Goal: Navigation & Orientation: Find specific page/section

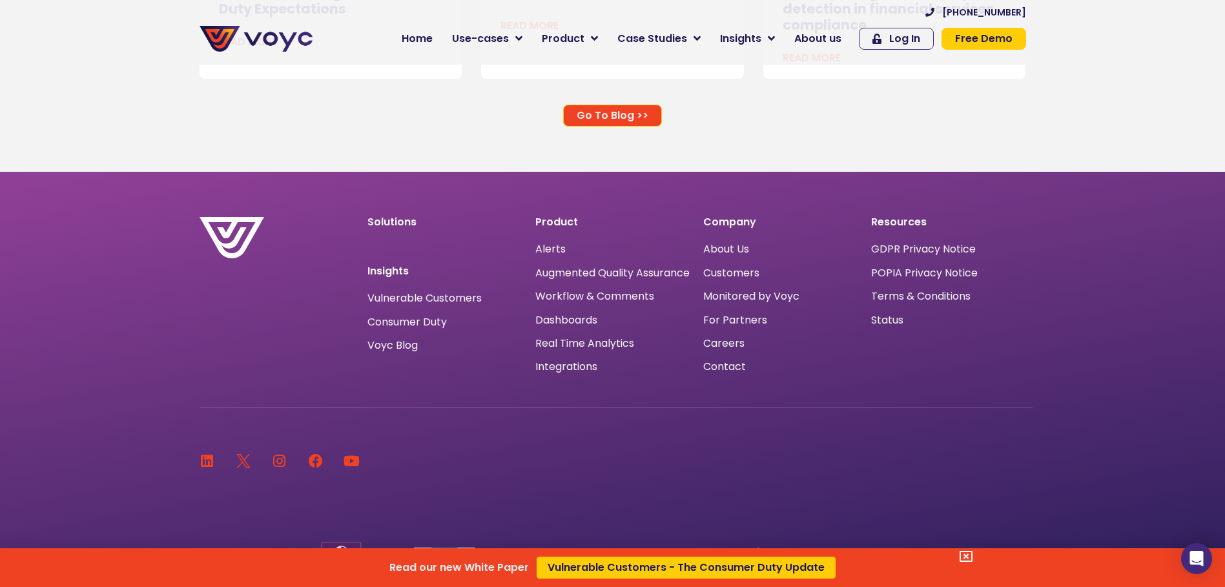
scroll to position [8556, 0]
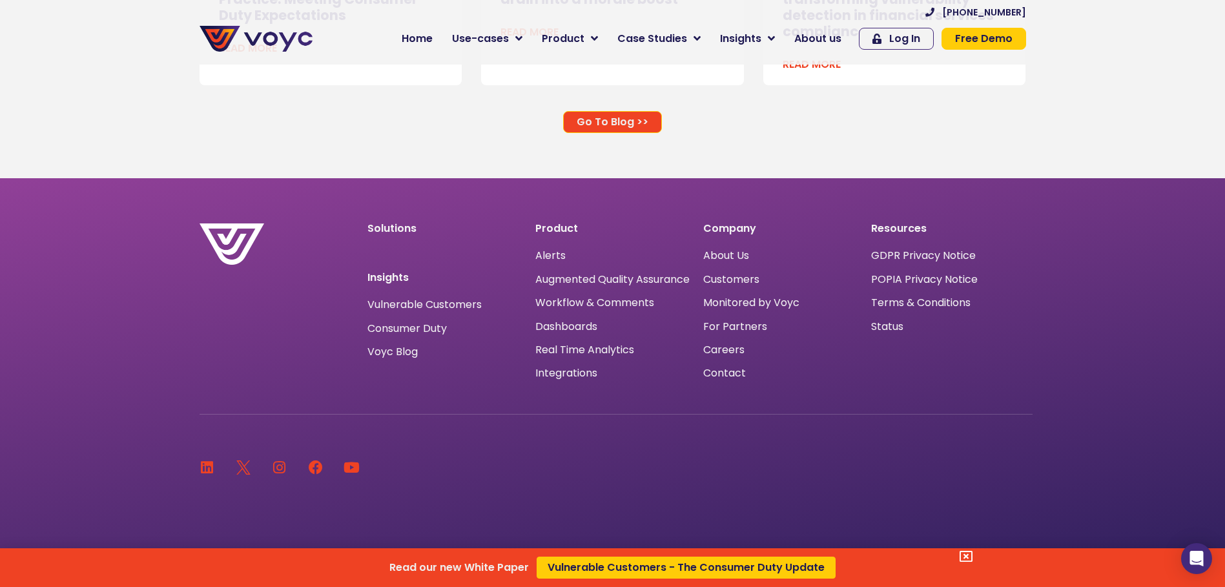
click at [840, 365] on div "Read our new White Paper Vulnerable Customers - The Consumer Duty Update" at bounding box center [612, 293] width 1225 height 587
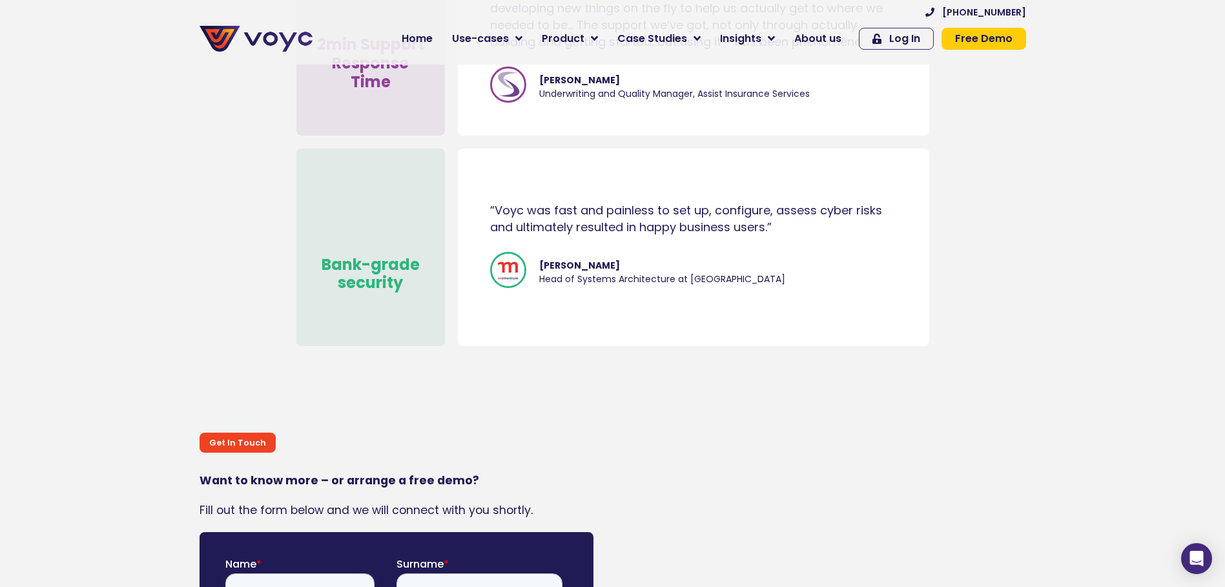
scroll to position [6942, 0]
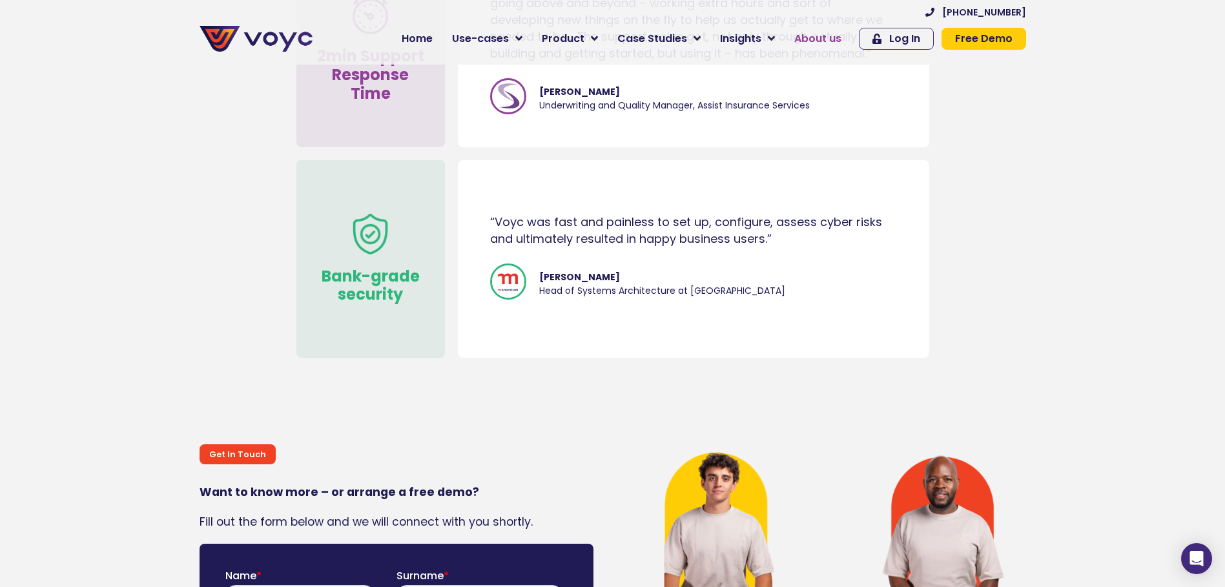
click at [834, 41] on span "About us" at bounding box center [817, 38] width 47 height 15
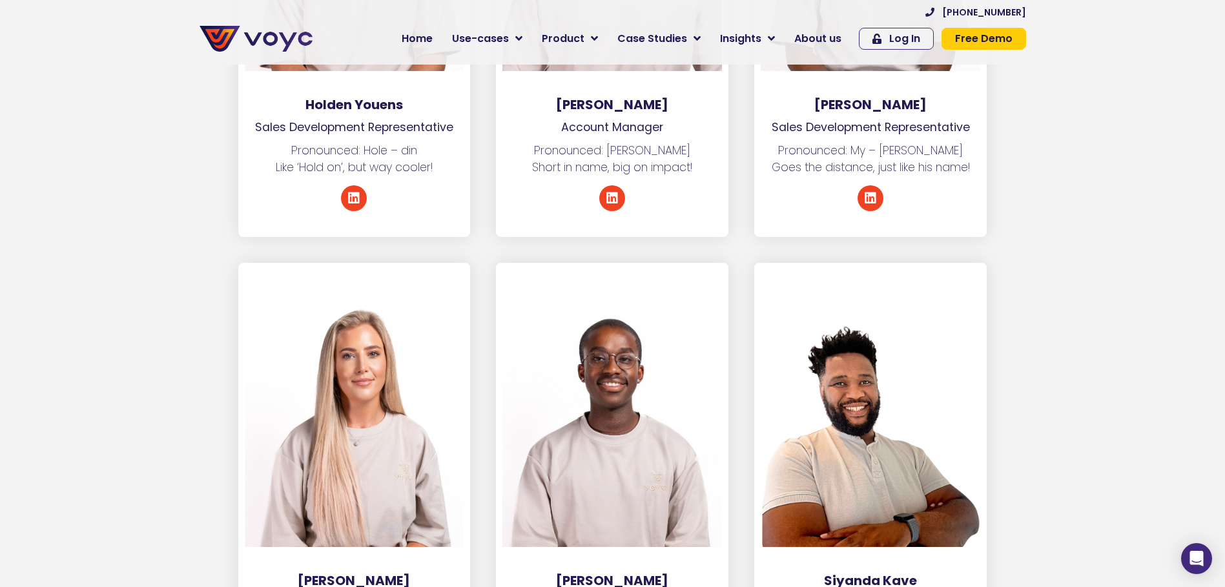
scroll to position [5125, 0]
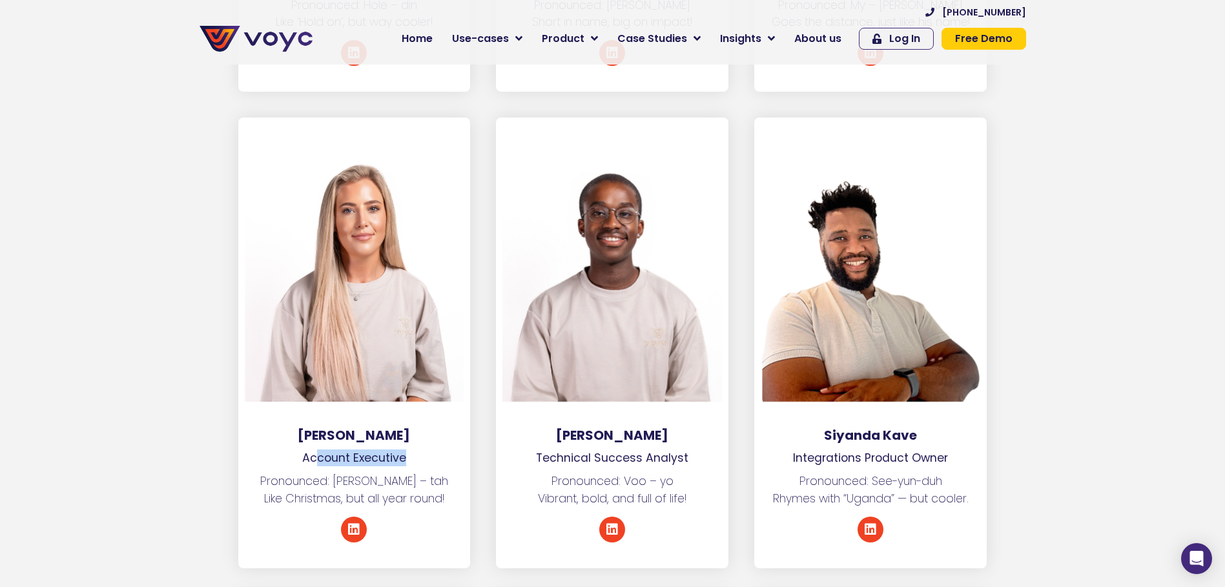
drag, startPoint x: 422, startPoint y: 414, endPoint x: 316, endPoint y: 409, distance: 106.6
click at [316, 449] on p "Account Executive" at bounding box center [354, 457] width 232 height 17
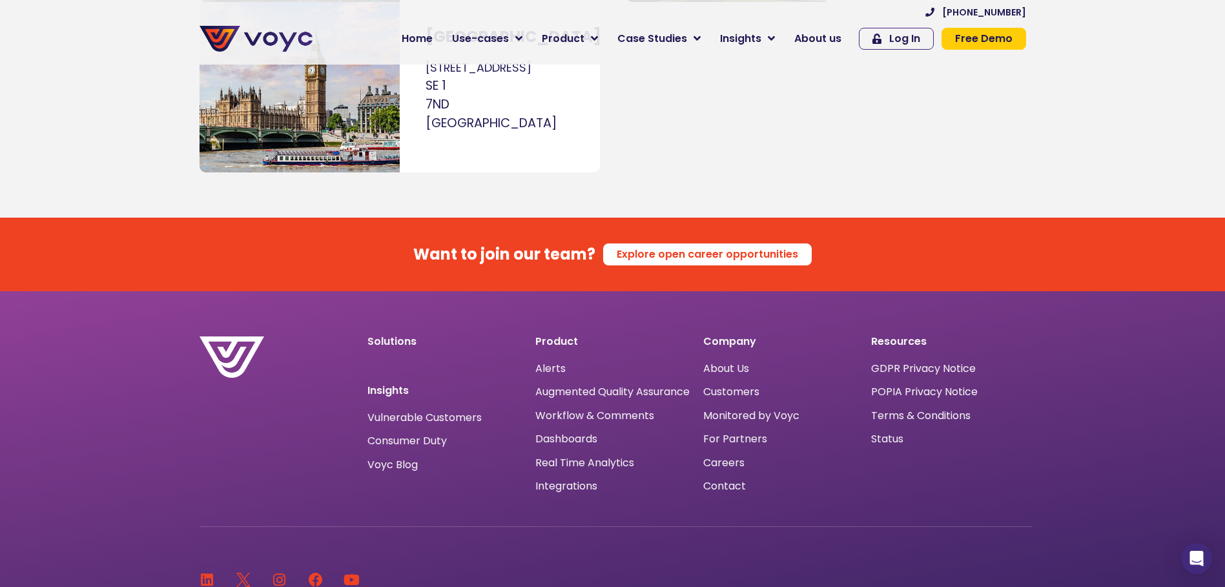
scroll to position [8385, 0]
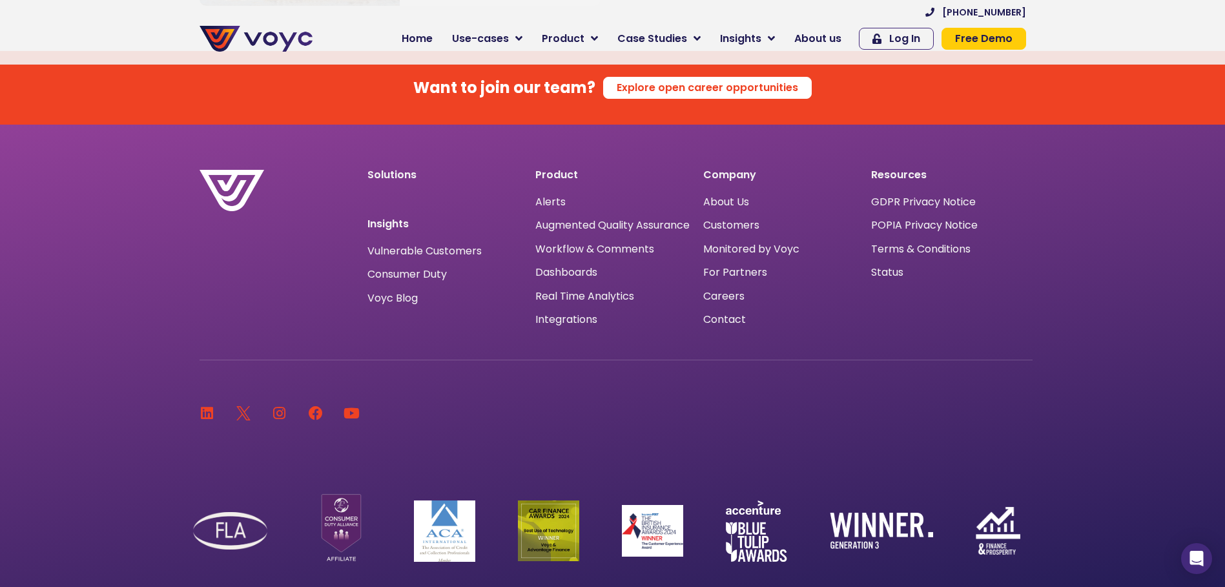
click at [670, 21] on div "[PHONE_NUMBER] Home Use-cases Protect Save Grow Finance Mortgage Brokers Car Fi…" at bounding box center [675, 32] width 713 height 52
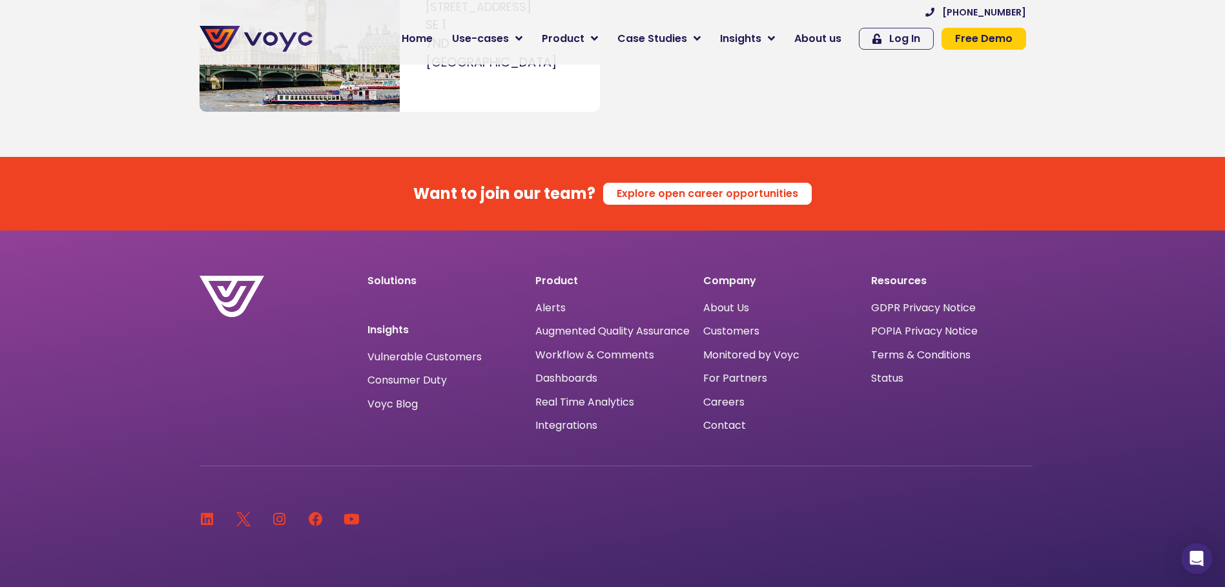
scroll to position [8256, 0]
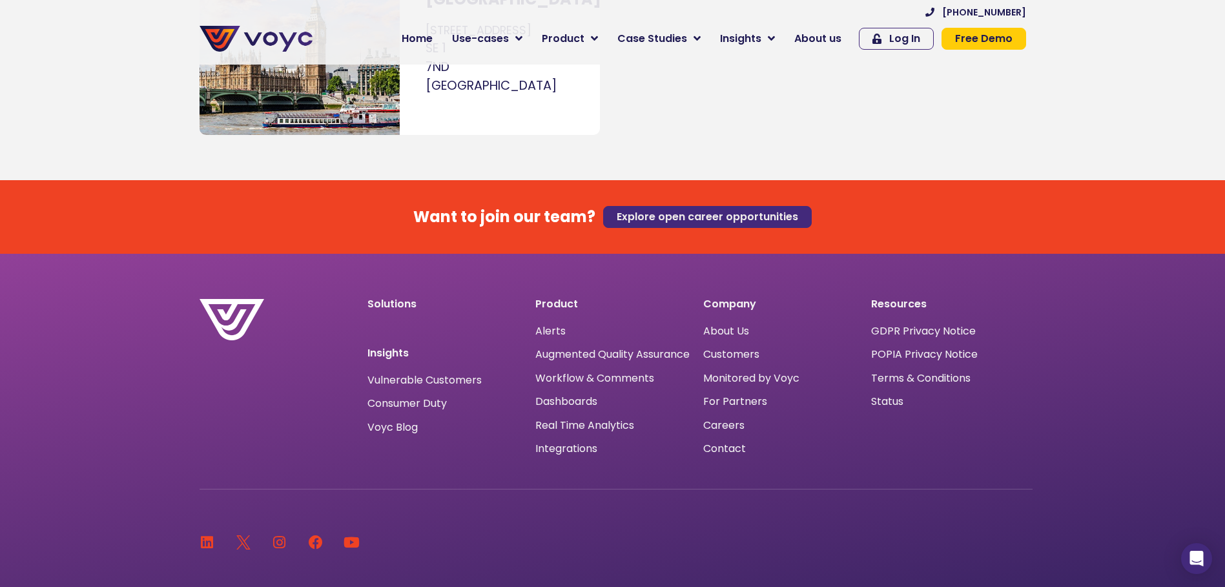
click at [722, 212] on span "Explore open career opportunities" at bounding box center [707, 217] width 181 height 10
